Goal: Check status: Check status

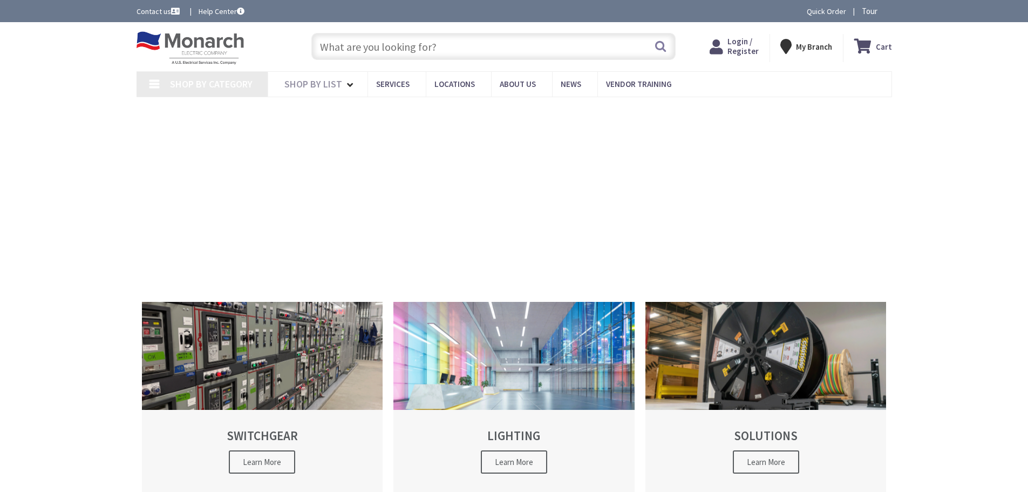
type input "[GEOGRAPHIC_DATA], [GEOGRAPHIC_DATA]"
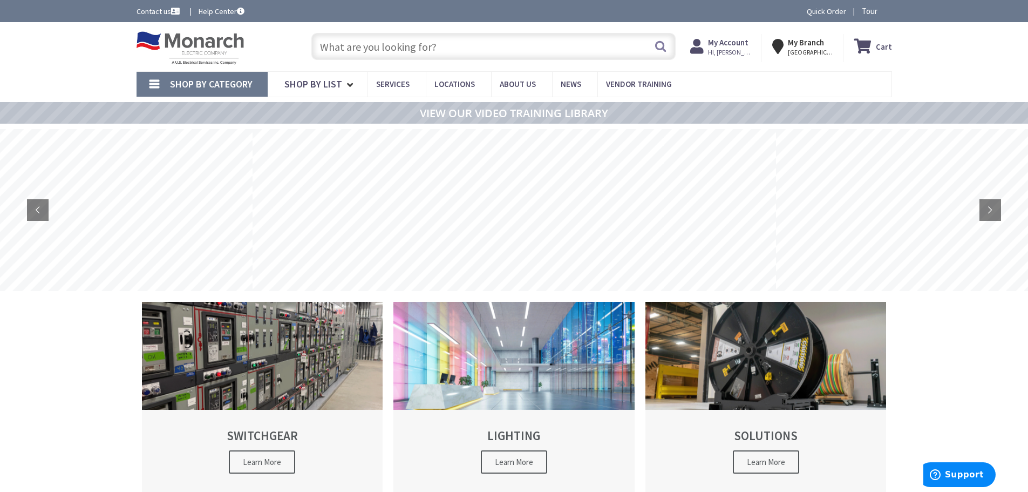
click at [715, 53] on span "Hi, [PERSON_NAME]" at bounding box center [731, 52] width 46 height 9
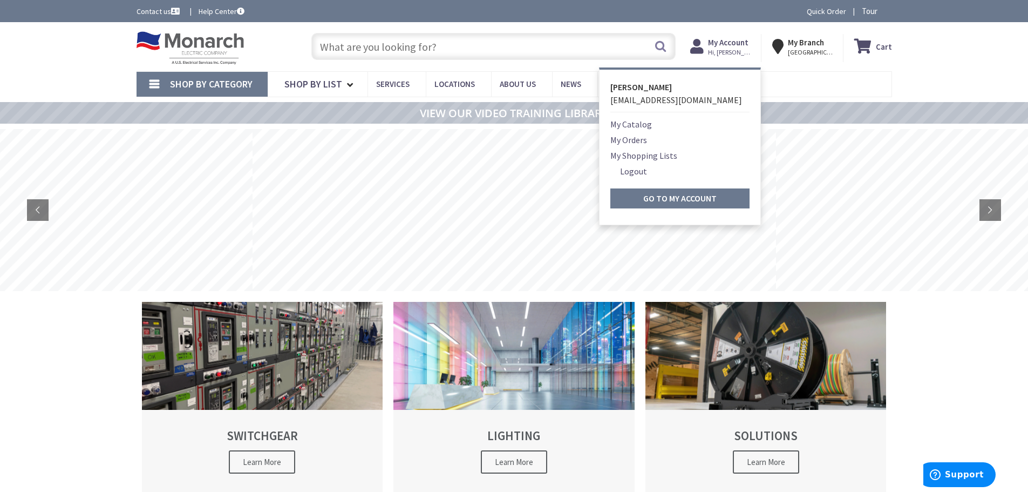
click at [637, 140] on link "My Orders" at bounding box center [628, 139] width 37 height 13
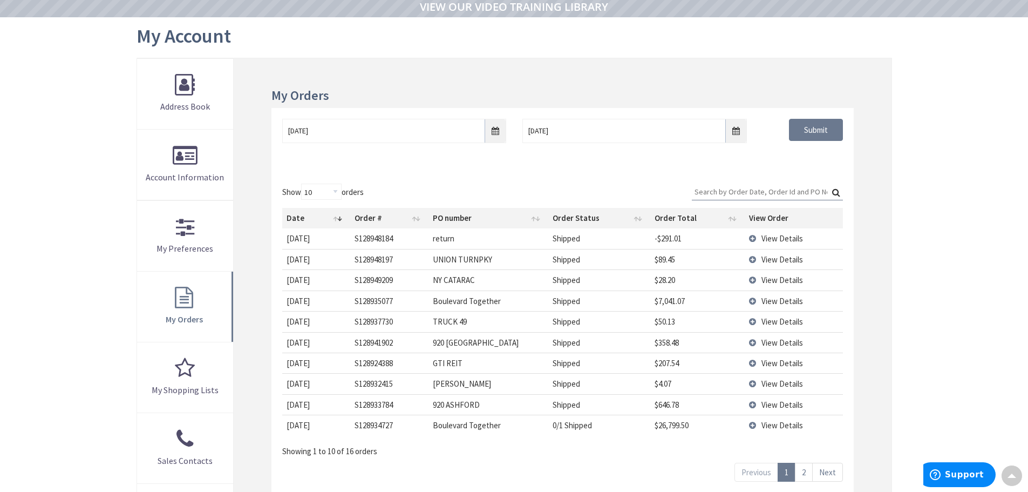
scroll to position [110, 0]
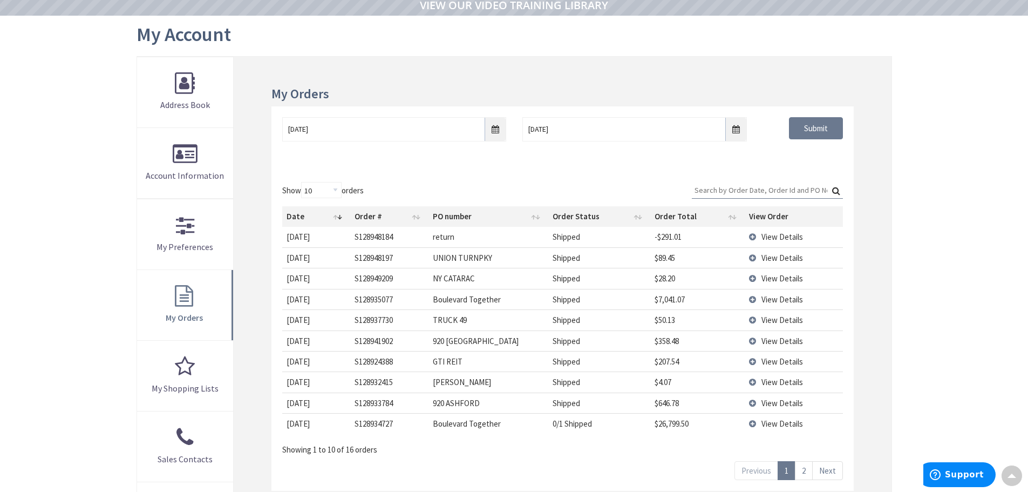
click at [758, 279] on td "View Details" at bounding box center [794, 278] width 98 height 21
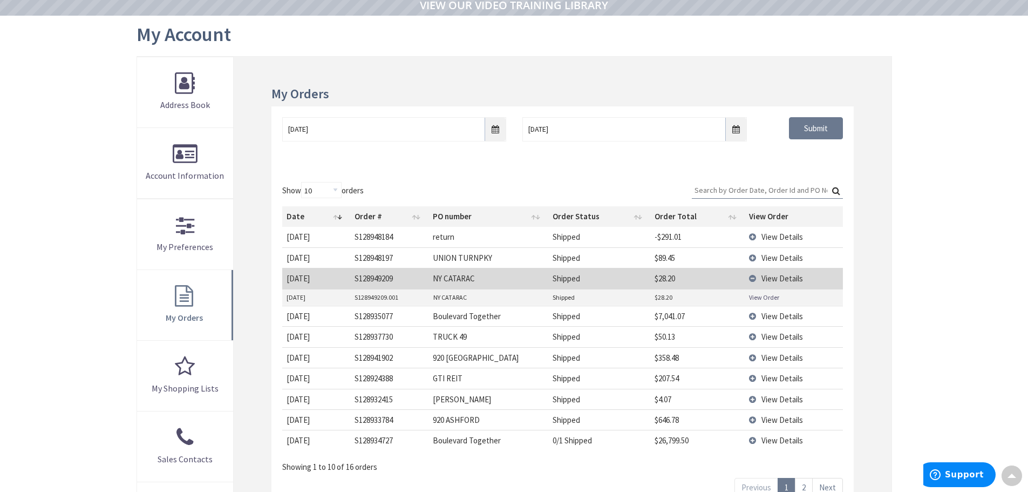
click at [754, 296] on link "View Order" at bounding box center [764, 296] width 30 height 9
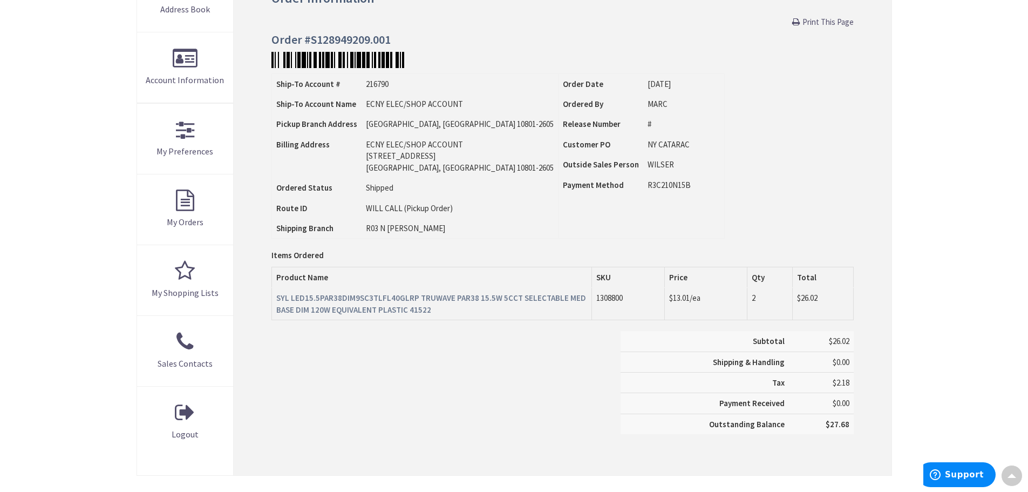
scroll to position [164, 0]
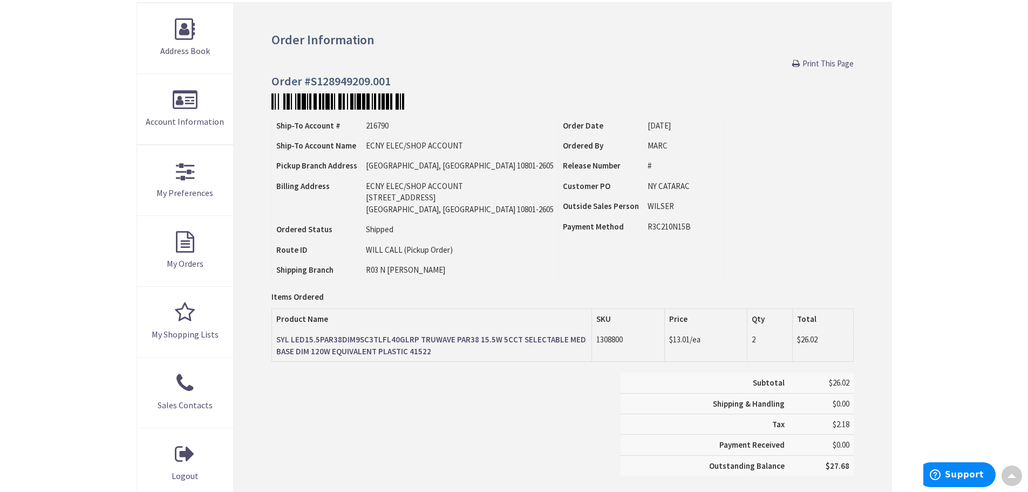
drag, startPoint x: 821, startPoint y: 62, endPoint x: 794, endPoint y: 428, distance: 366.8
click at [821, 62] on span "Print This Page" at bounding box center [827, 63] width 51 height 10
